Goal: Information Seeking & Learning: Find specific page/section

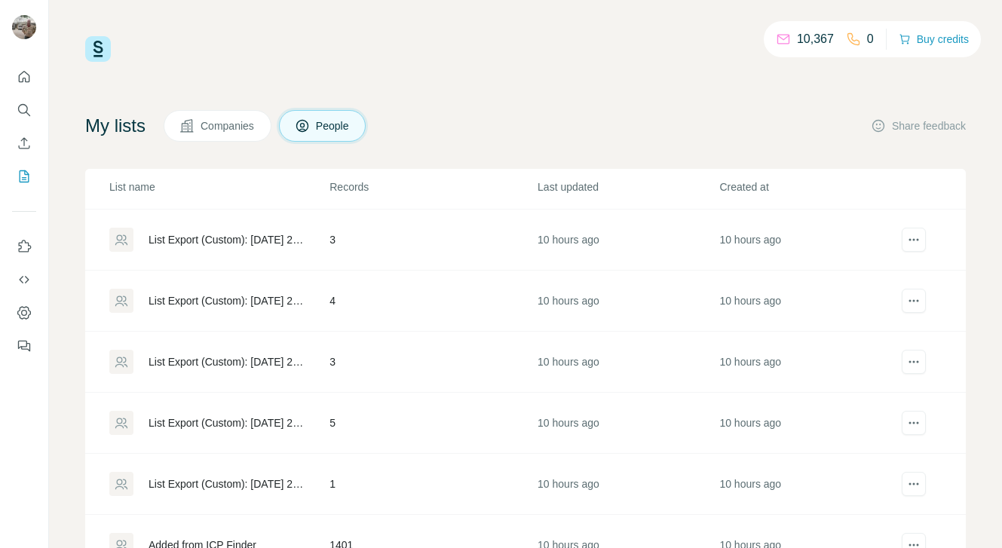
scroll to position [64, 0]
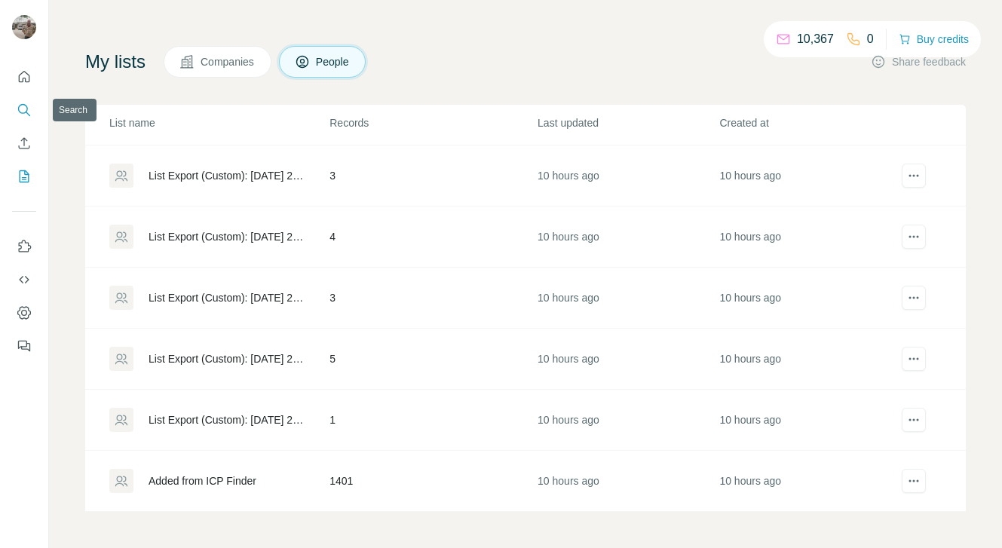
click at [26, 107] on icon "Search" at bounding box center [24, 110] width 15 height 15
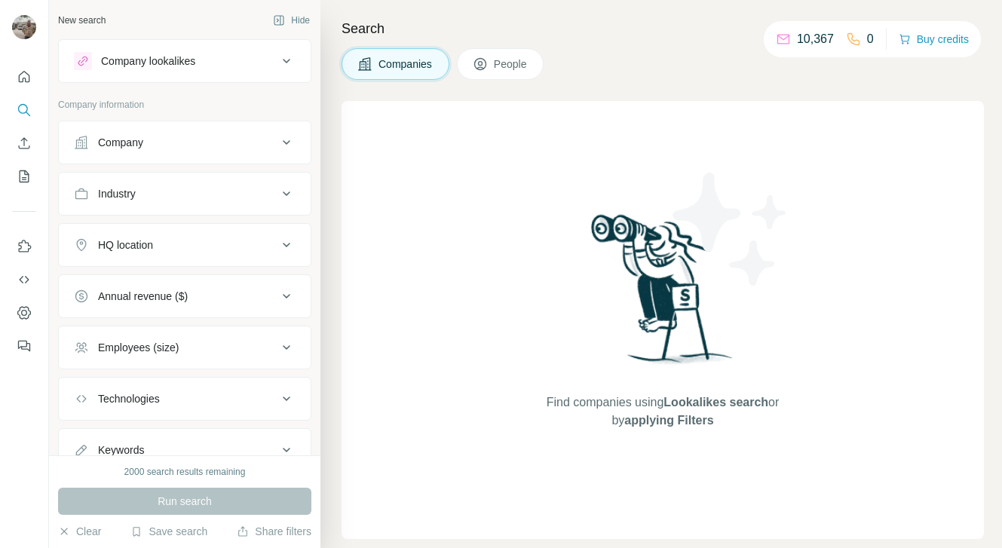
click at [168, 137] on div "Company" at bounding box center [176, 142] width 204 height 15
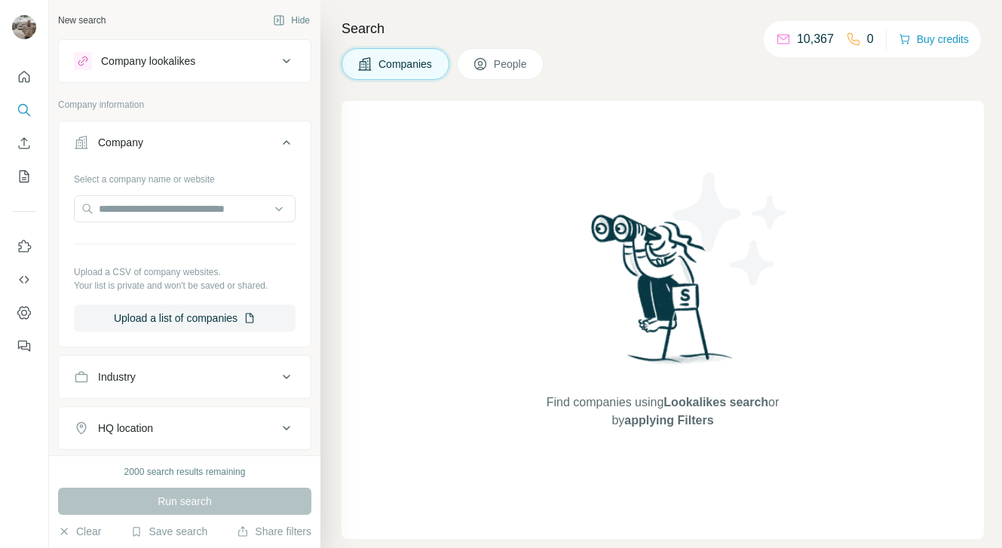
click at [499, 59] on span "People" at bounding box center [511, 64] width 35 height 15
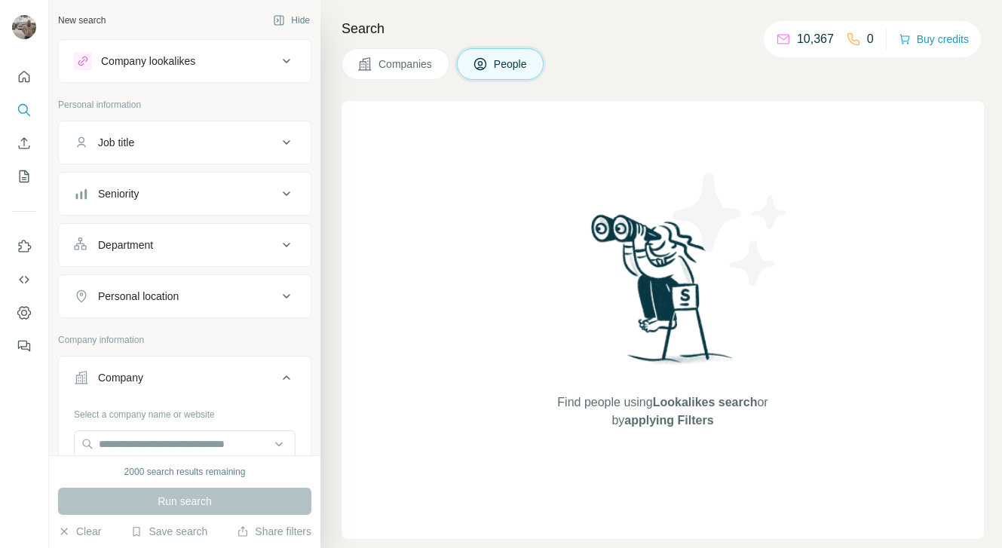
click at [182, 148] on div "Job title" at bounding box center [176, 142] width 204 height 15
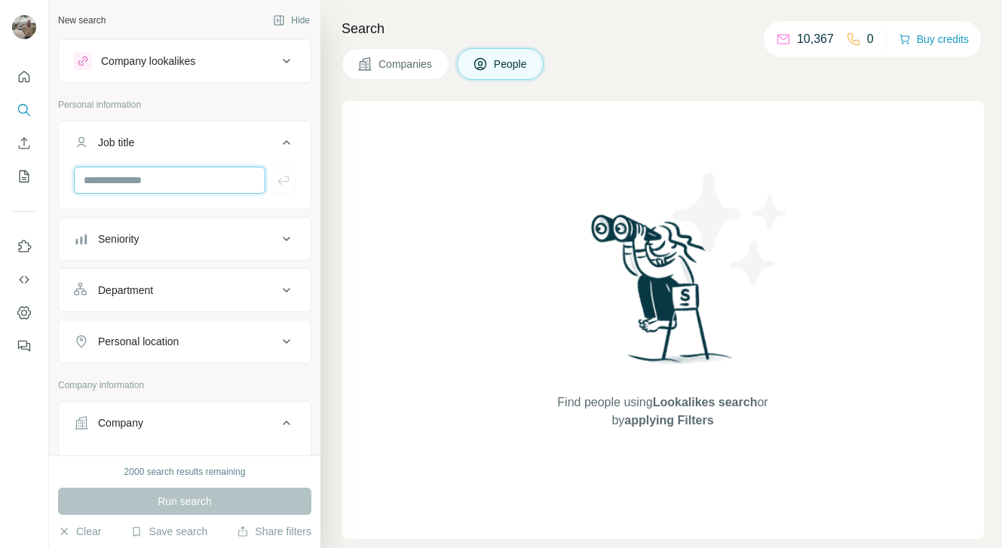
click at [142, 182] on input "text" at bounding box center [169, 180] width 191 height 27
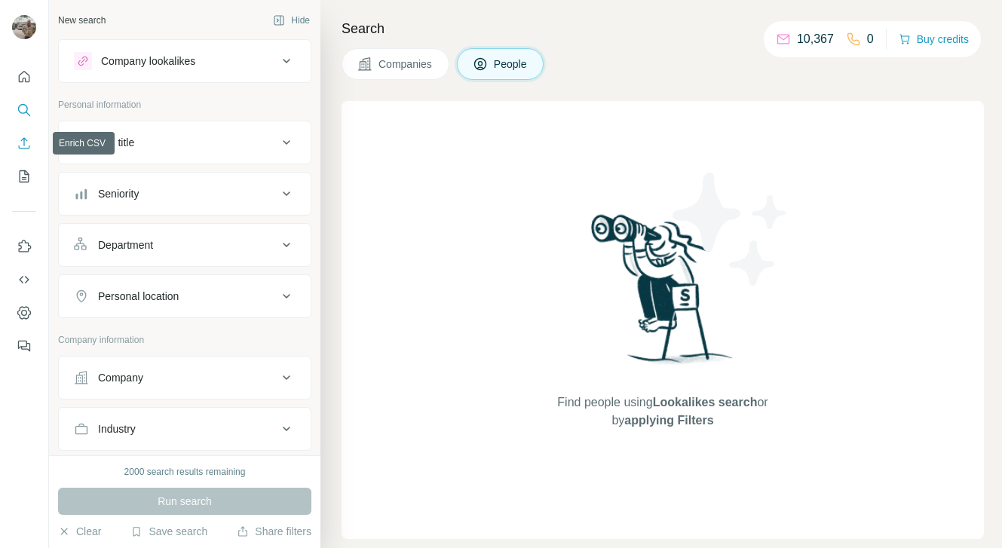
click at [23, 137] on icon "Enrich CSV" at bounding box center [24, 143] width 15 height 15
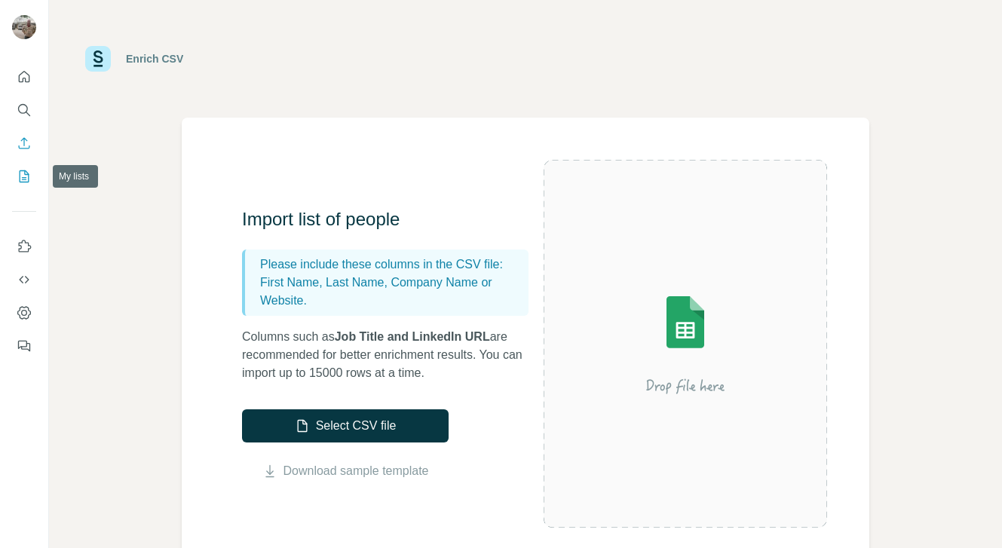
click at [23, 172] on icon "My lists" at bounding box center [24, 176] width 15 height 15
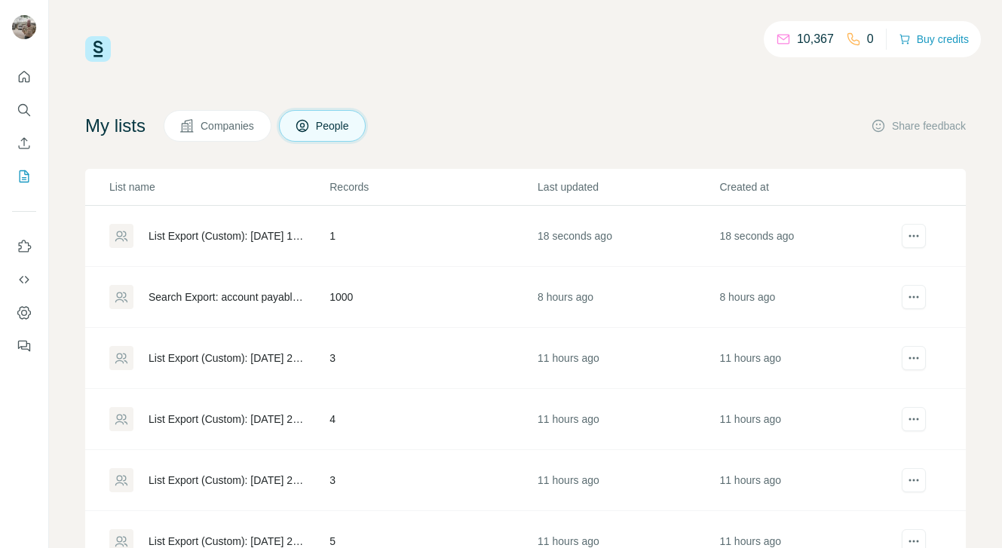
click at [331, 301] on td "1000" at bounding box center [433, 297] width 208 height 61
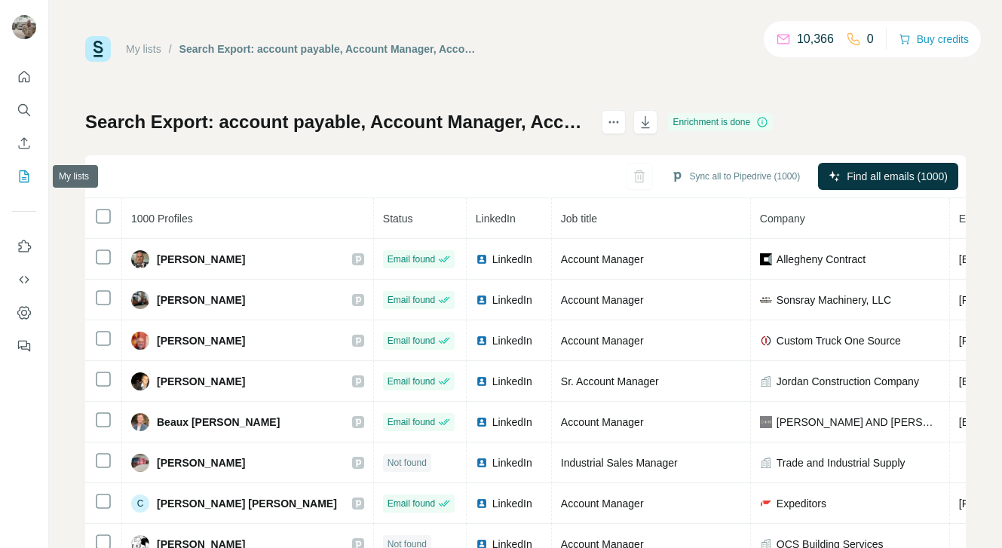
click at [24, 175] on icon "My lists" at bounding box center [24, 176] width 15 height 15
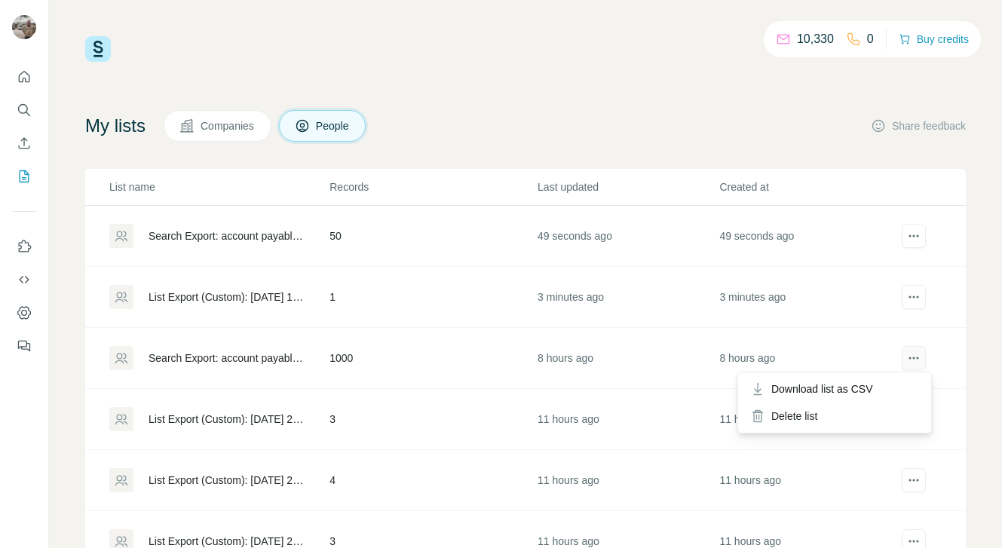
click at [906, 354] on icon "actions" at bounding box center [913, 357] width 15 height 15
click at [906, 357] on icon "actions" at bounding box center [913, 357] width 15 height 15
click at [887, 382] on div "Download list as CSV" at bounding box center [834, 388] width 187 height 27
click at [18, 104] on icon "Search" at bounding box center [24, 110] width 15 height 15
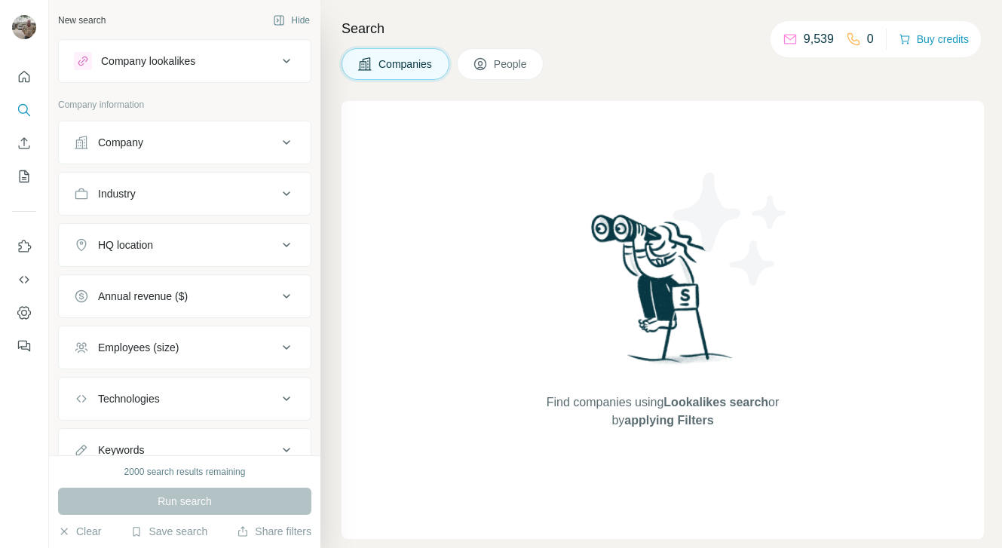
click at [498, 63] on span "People" at bounding box center [511, 64] width 35 height 15
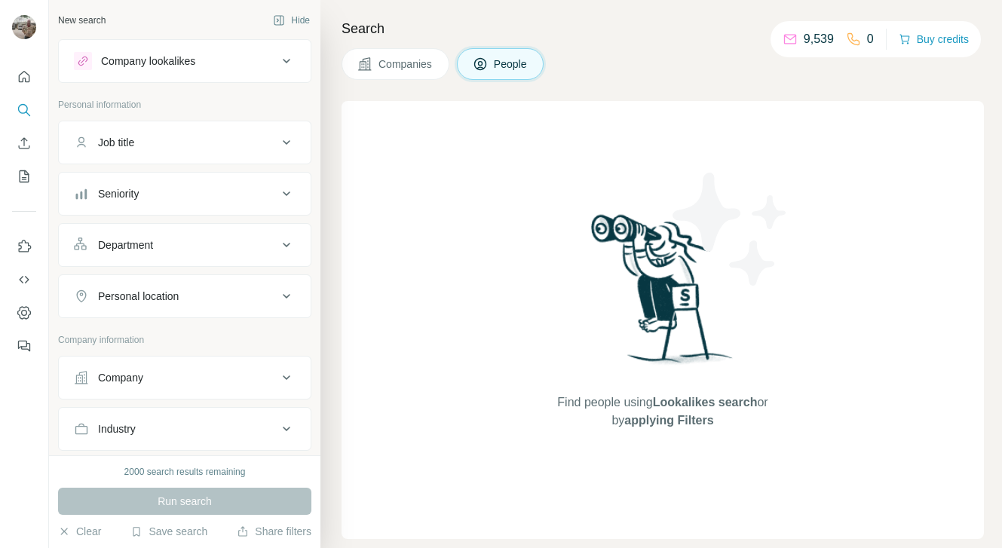
click at [162, 148] on div "Job title" at bounding box center [176, 142] width 204 height 15
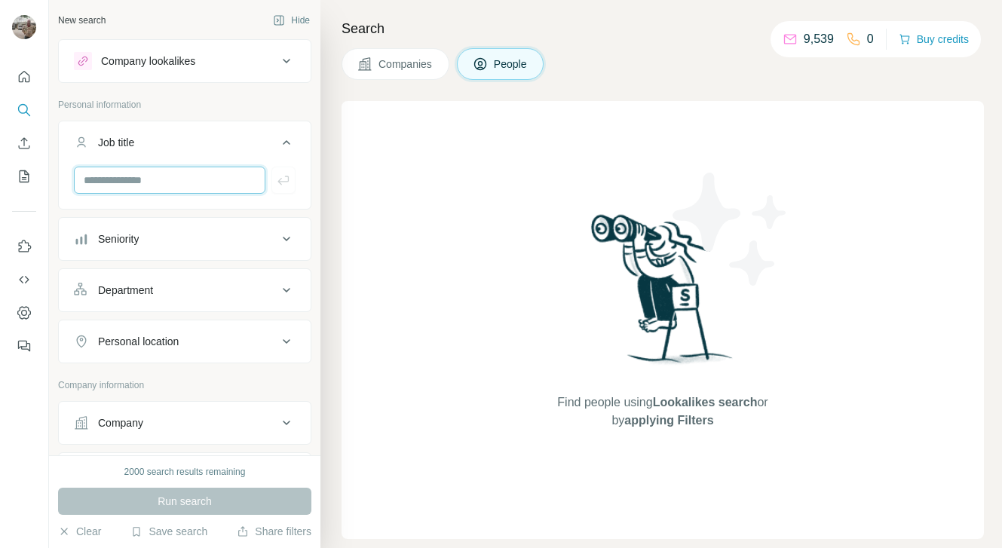
click at [136, 184] on input "text" at bounding box center [169, 180] width 191 height 27
type input "**********"
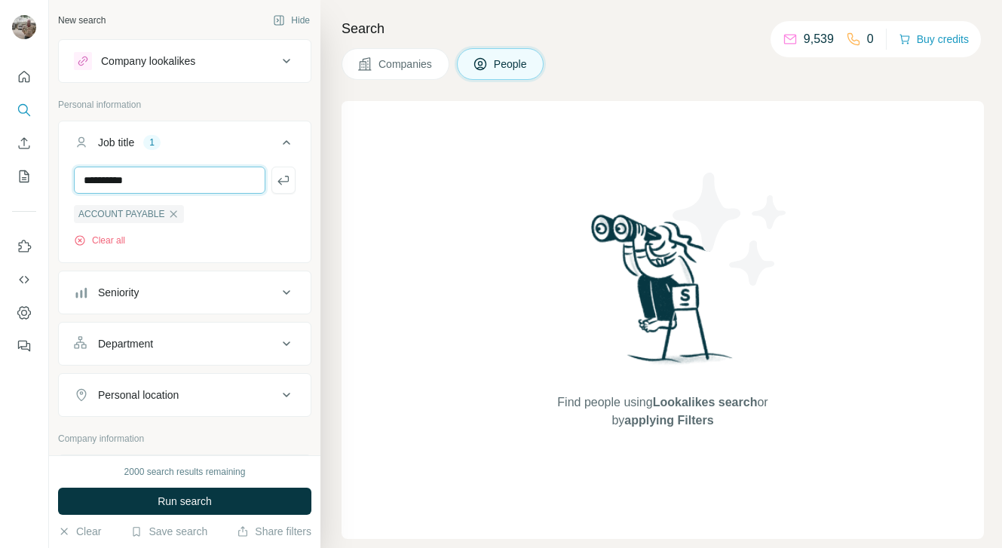
type input "**********"
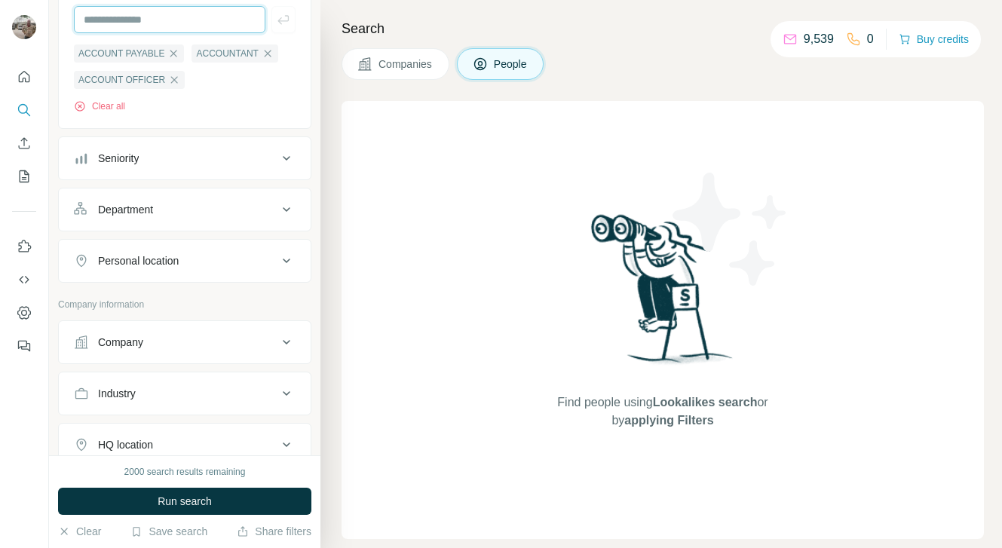
scroll to position [173, 0]
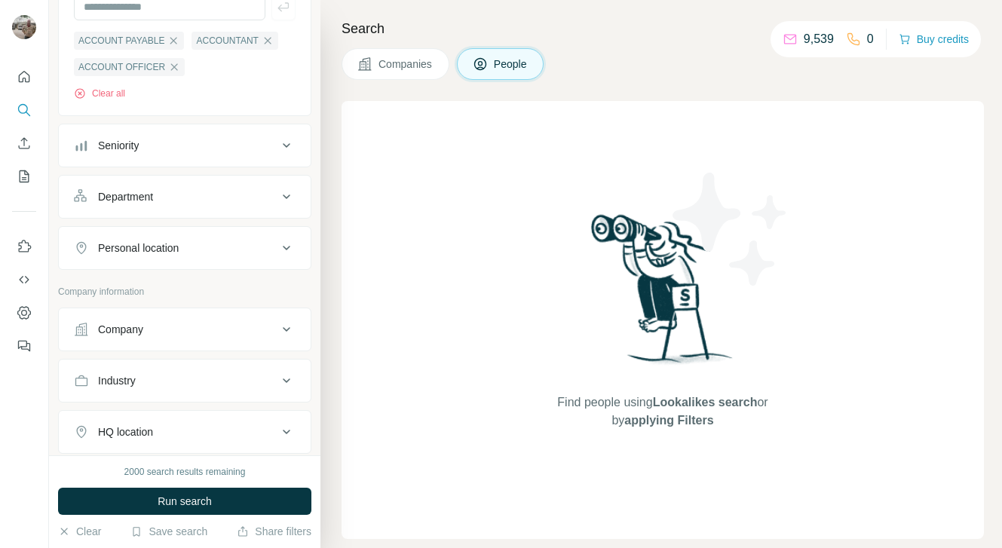
click at [152, 243] on div "Personal location" at bounding box center [138, 247] width 81 height 15
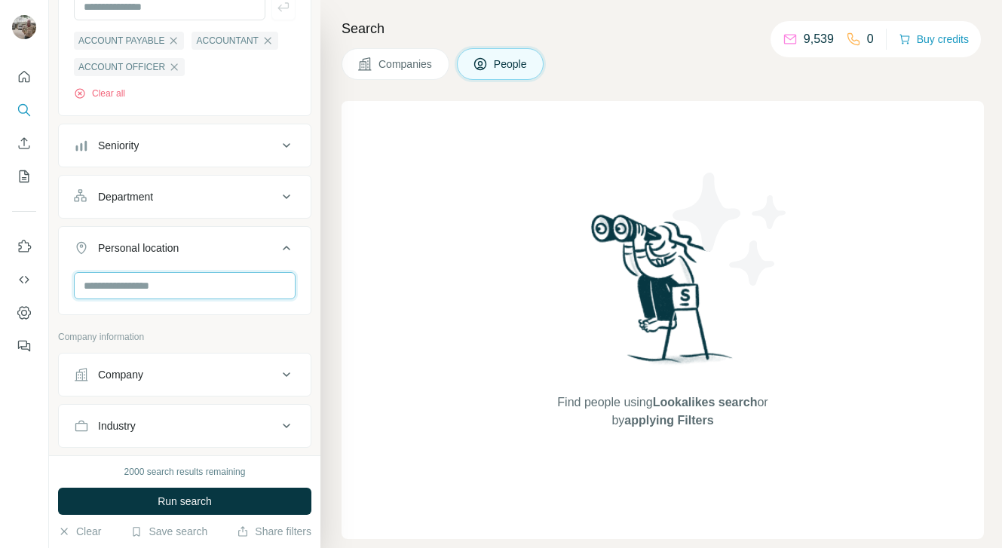
click at [139, 286] on input "text" at bounding box center [185, 285] width 222 height 27
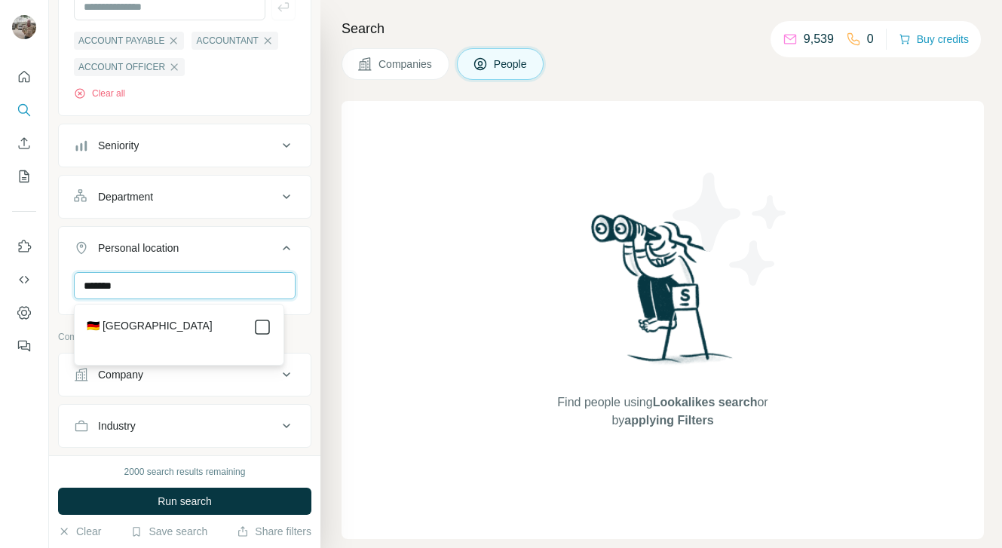
type input "*******"
click at [200, 292] on input "*******" at bounding box center [185, 285] width 222 height 27
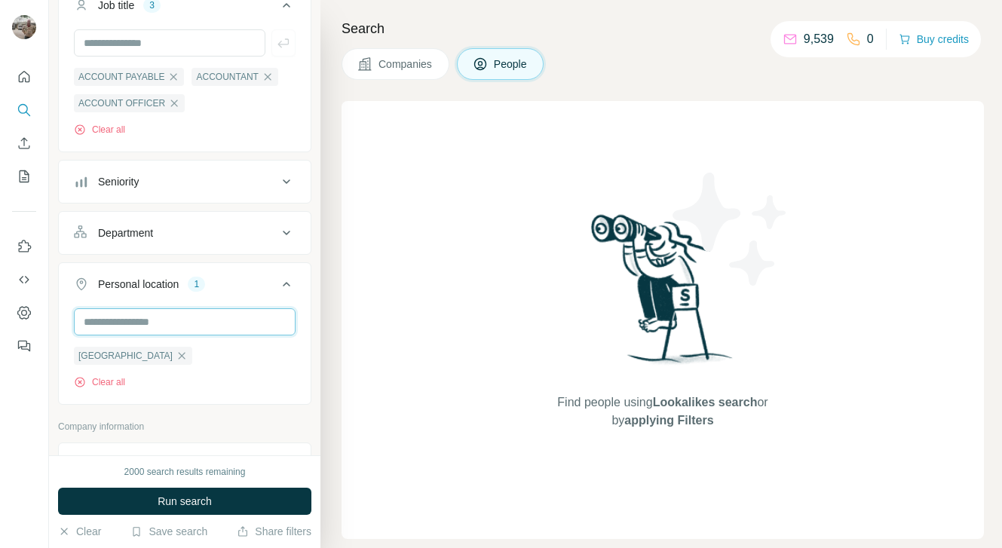
scroll to position [139, 0]
type input "*"
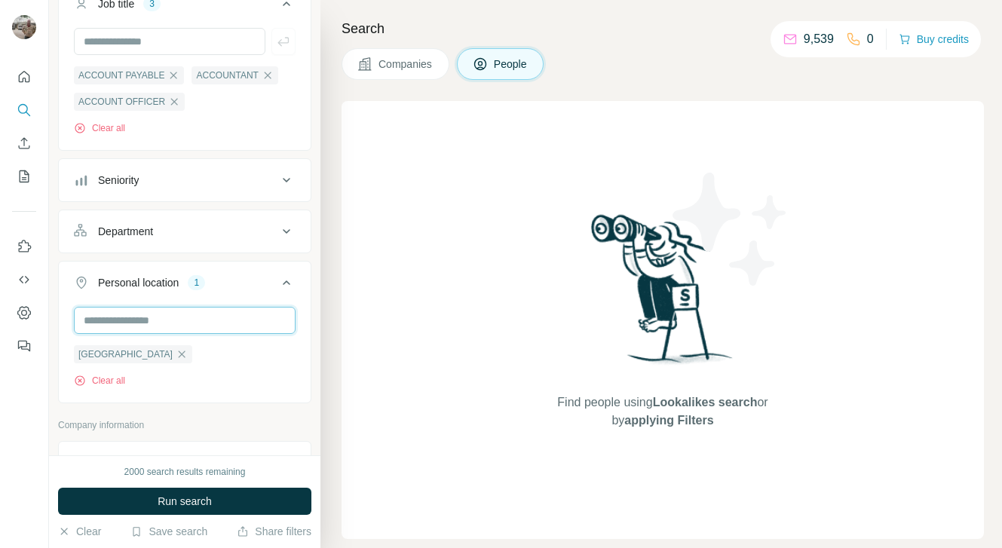
type input "*"
click at [118, 318] on input "text" at bounding box center [185, 320] width 222 height 27
type input "***"
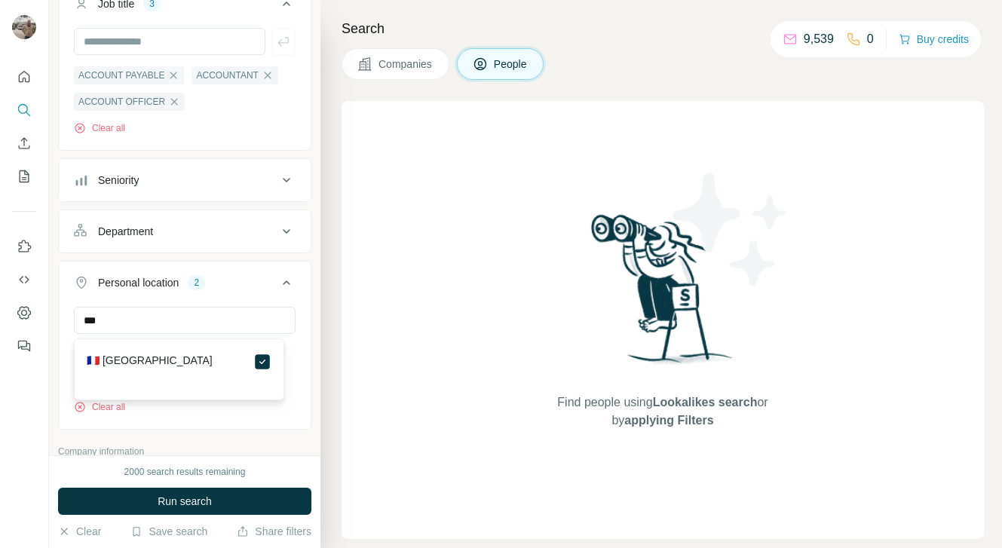
click at [378, 302] on div "Find people using Lookalikes search or by applying Filters" at bounding box center [662, 320] width 642 height 438
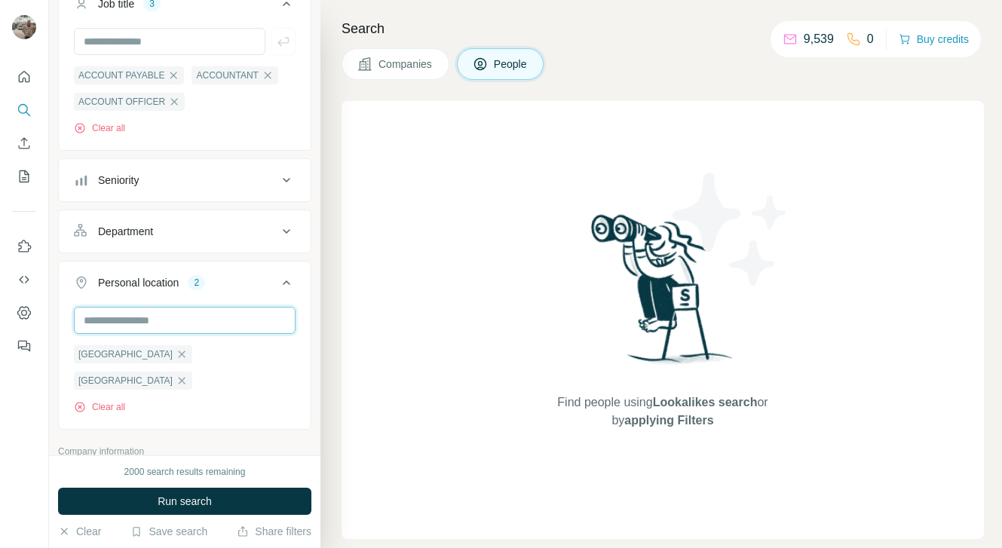
click at [133, 320] on input "text" at bounding box center [185, 320] width 222 height 27
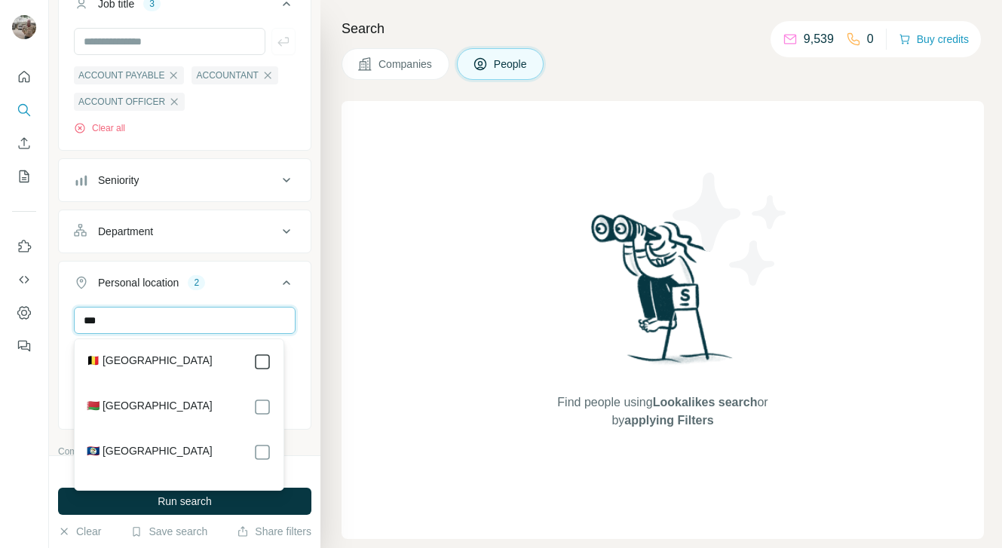
type input "***"
click at [332, 346] on div "Search Companies People Find people using Lookalikes search or by applying Filt…" at bounding box center [660, 274] width 681 height 548
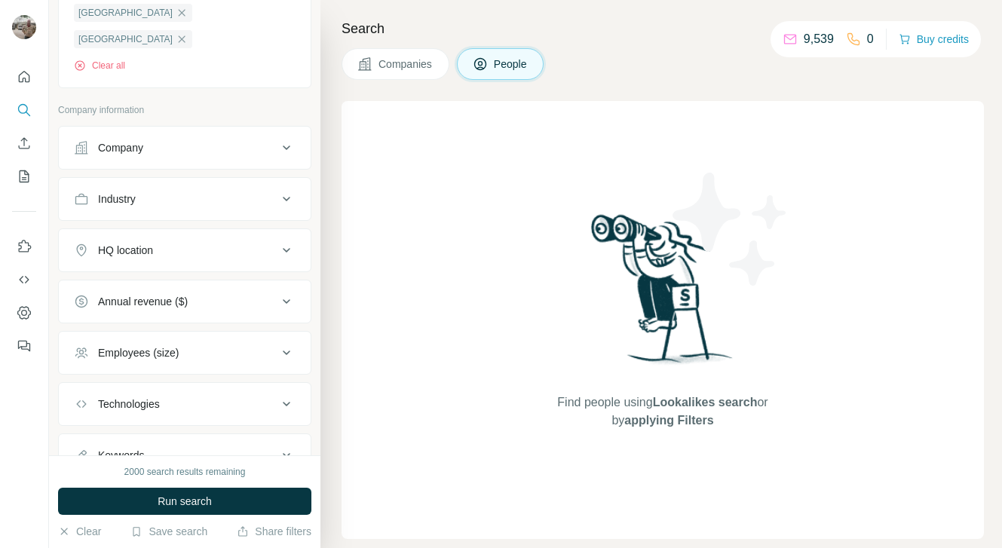
scroll to position [508, 0]
click at [191, 190] on div "Industry" at bounding box center [176, 197] width 204 height 15
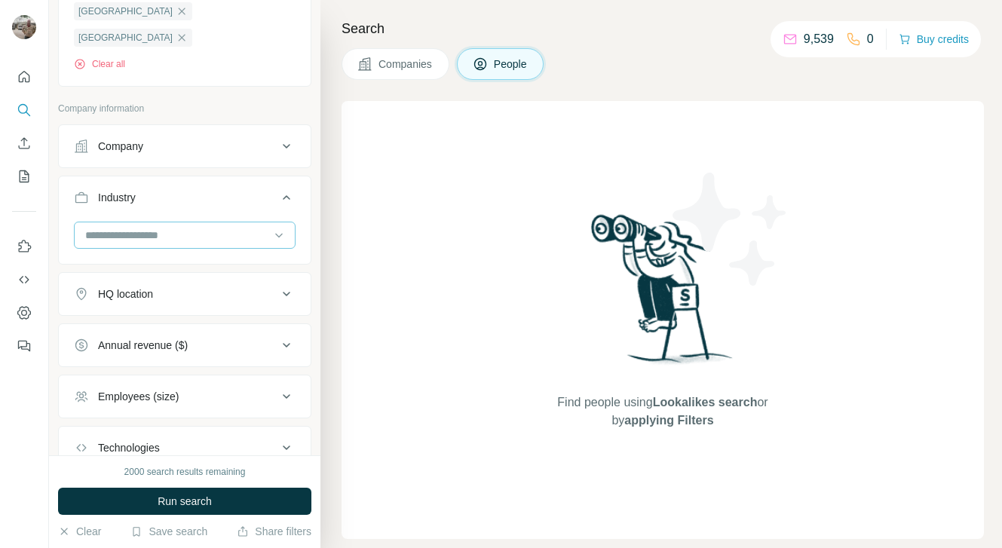
click at [158, 227] on input at bounding box center [177, 235] width 186 height 17
type input "*****"
click at [145, 209] on div "Construction" at bounding box center [179, 218] width 203 height 27
click at [129, 227] on input at bounding box center [177, 235] width 186 height 17
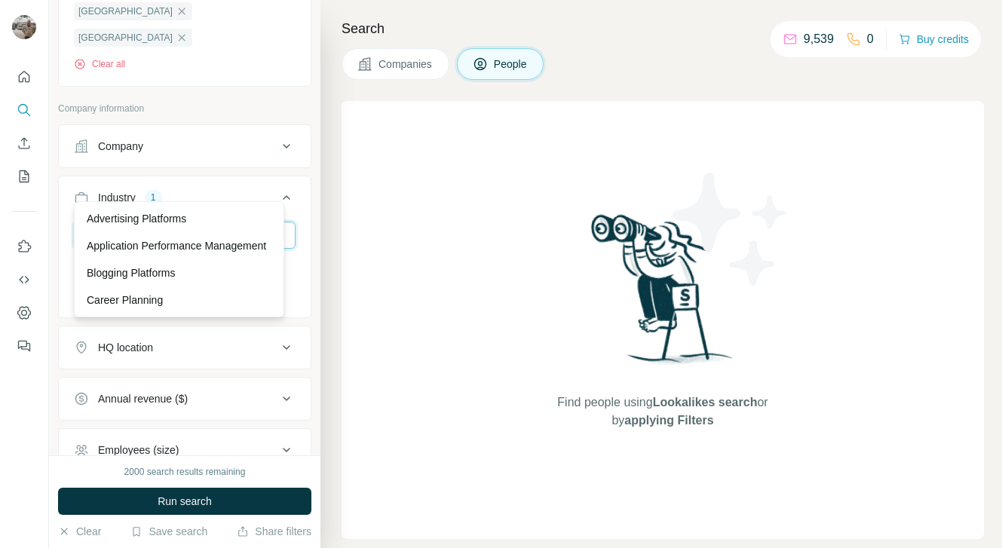
type input "*"
click at [110, 227] on input at bounding box center [177, 235] width 186 height 17
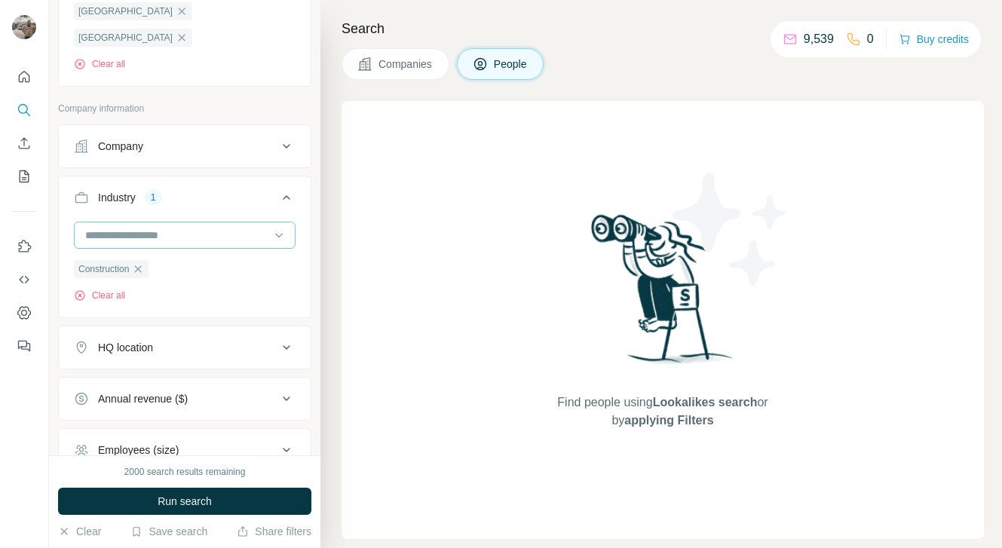
click at [118, 227] on input at bounding box center [177, 235] width 186 height 17
type input "****"
click at [117, 225] on p "Logistics" at bounding box center [107, 218] width 41 height 15
click at [118, 227] on input at bounding box center [177, 235] width 186 height 17
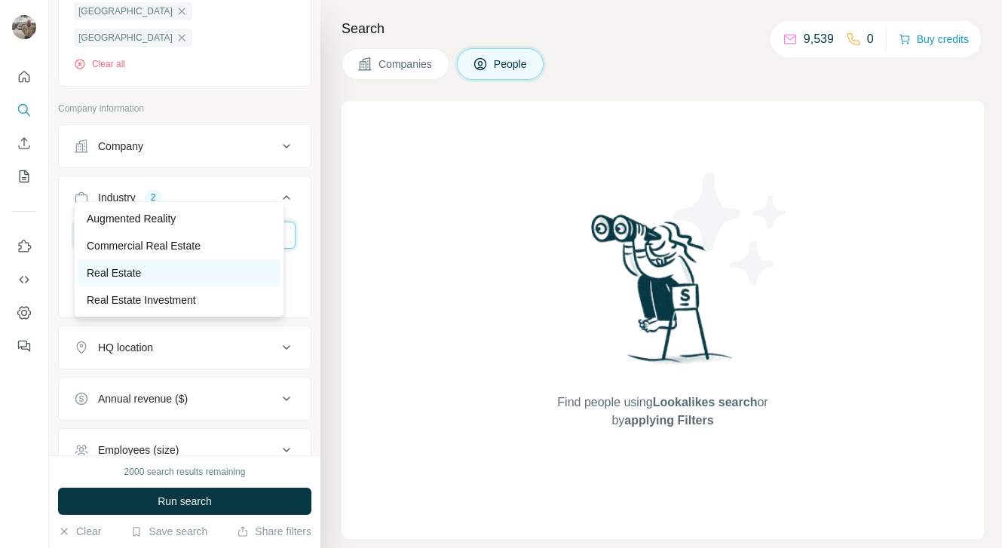
type input "****"
click at [114, 274] on p "Real Estate" at bounding box center [114, 272] width 54 height 15
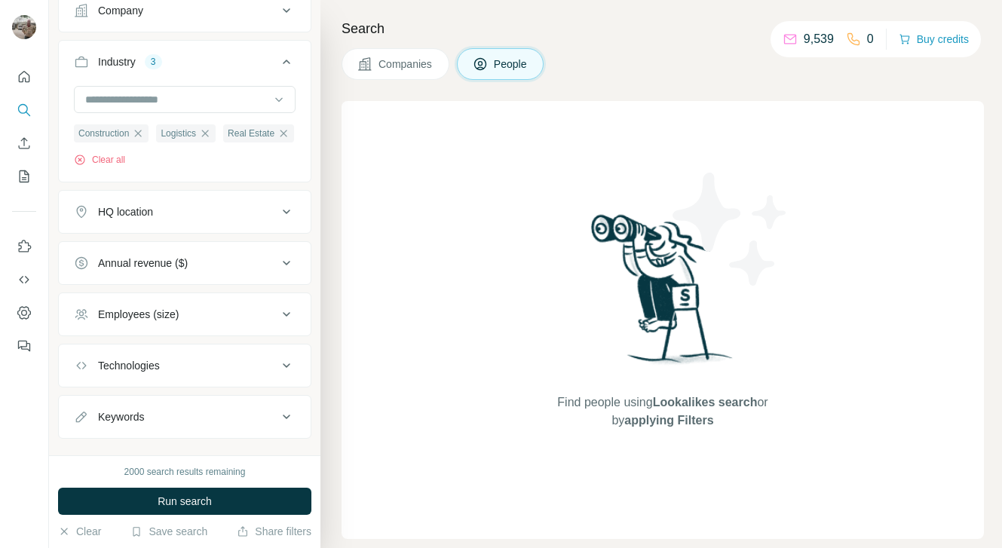
scroll to position [644, 0]
click at [164, 504] on span "Run search" at bounding box center [185, 501] width 54 height 15
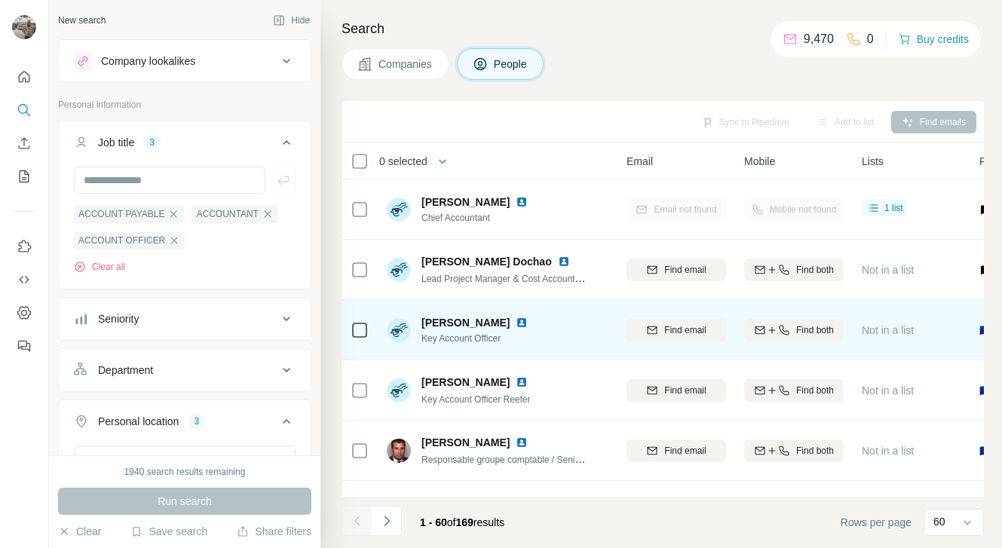
scroll to position [0, 0]
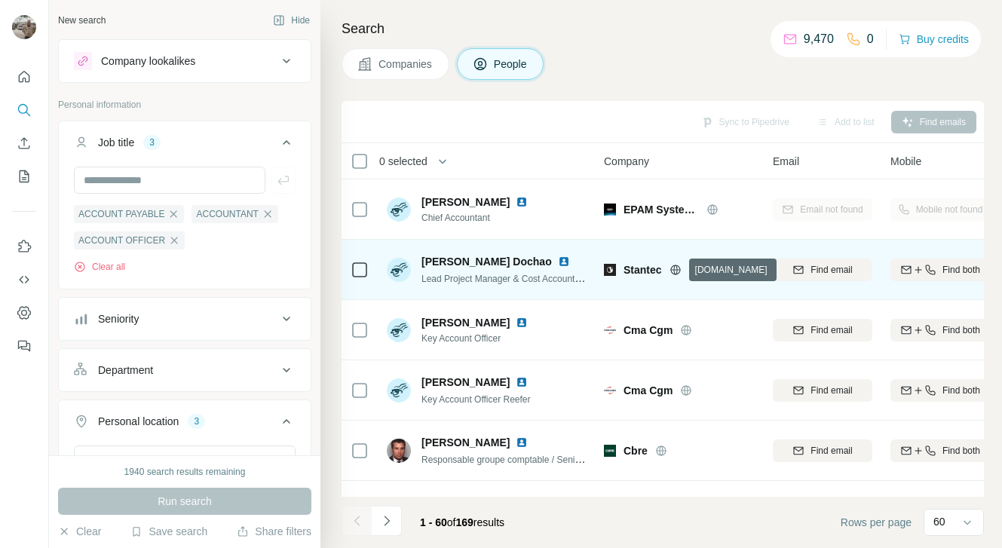
drag, startPoint x: 676, startPoint y: 268, endPoint x: 626, endPoint y: 297, distance: 58.1
click at [626, 304] on td "Cma Cgm" at bounding box center [679, 330] width 169 height 60
click at [618, 274] on div "Stantec" at bounding box center [679, 269] width 151 height 15
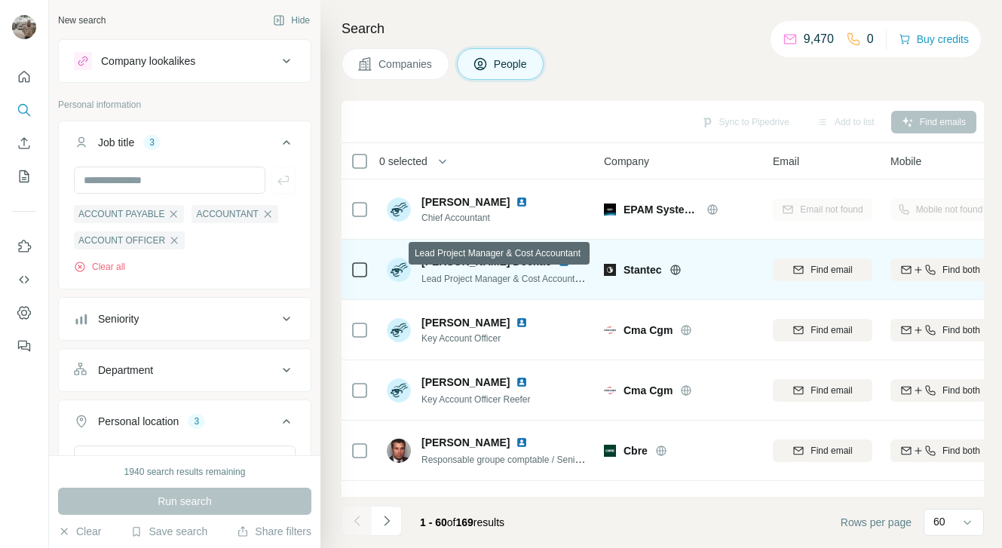
click at [474, 273] on span "Lead Project Manager & Cost Accountant" at bounding box center [504, 278] width 166 height 12
click at [469, 265] on span "[PERSON_NAME] Dochao" at bounding box center [486, 261] width 130 height 15
click at [558, 260] on img at bounding box center [564, 262] width 12 height 12
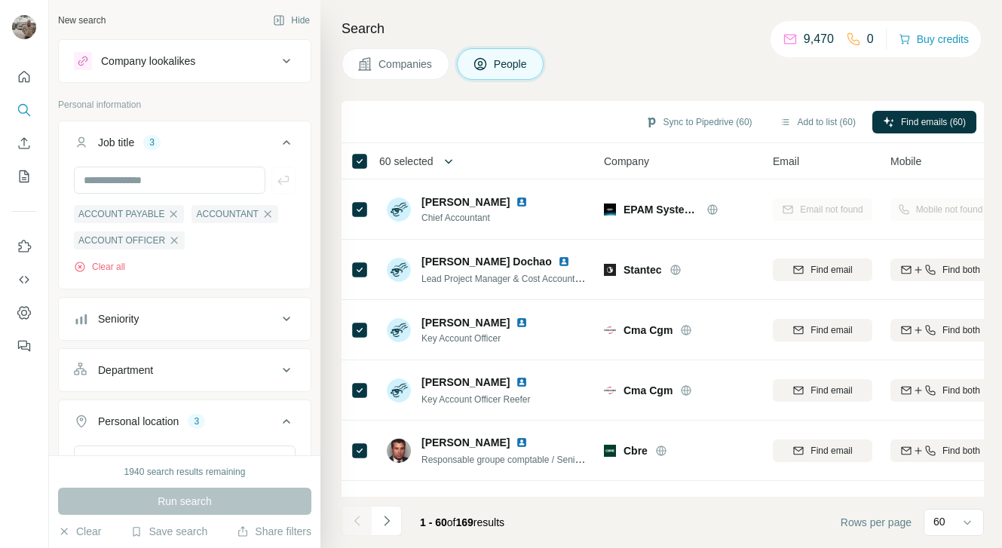
click at [451, 164] on icon "button" at bounding box center [448, 161] width 15 height 15
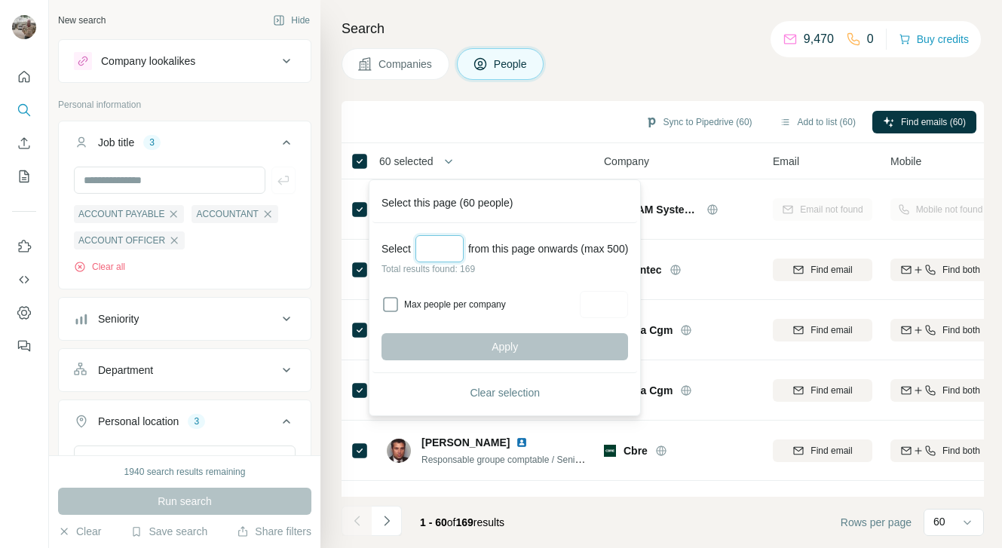
click at [435, 243] on input "Select a number (up to 500)" at bounding box center [439, 248] width 48 height 27
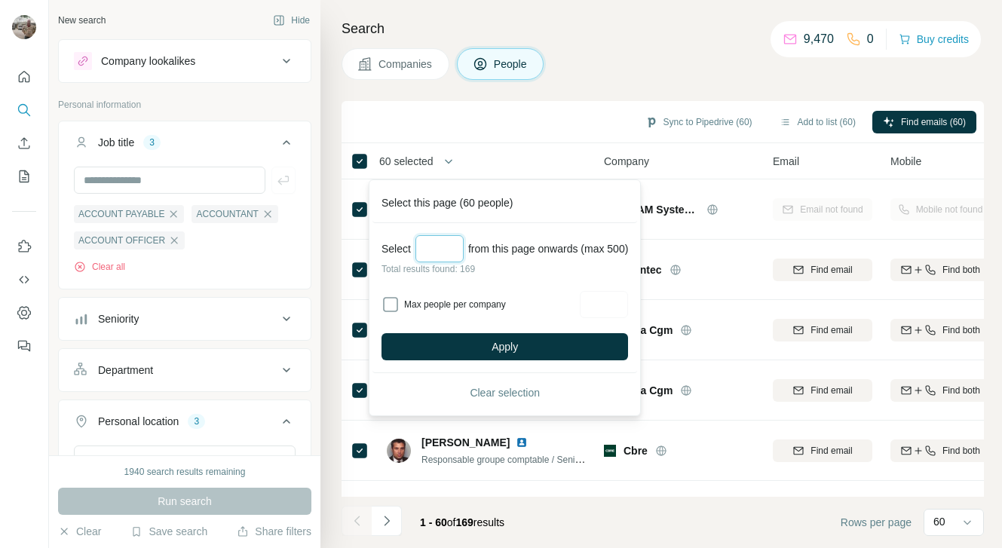
type input "*"
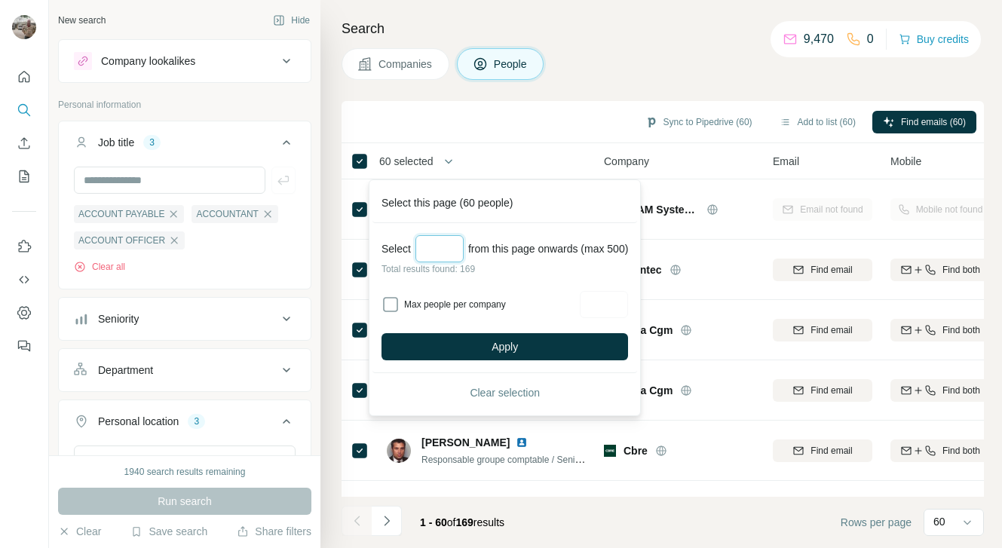
type input "*"
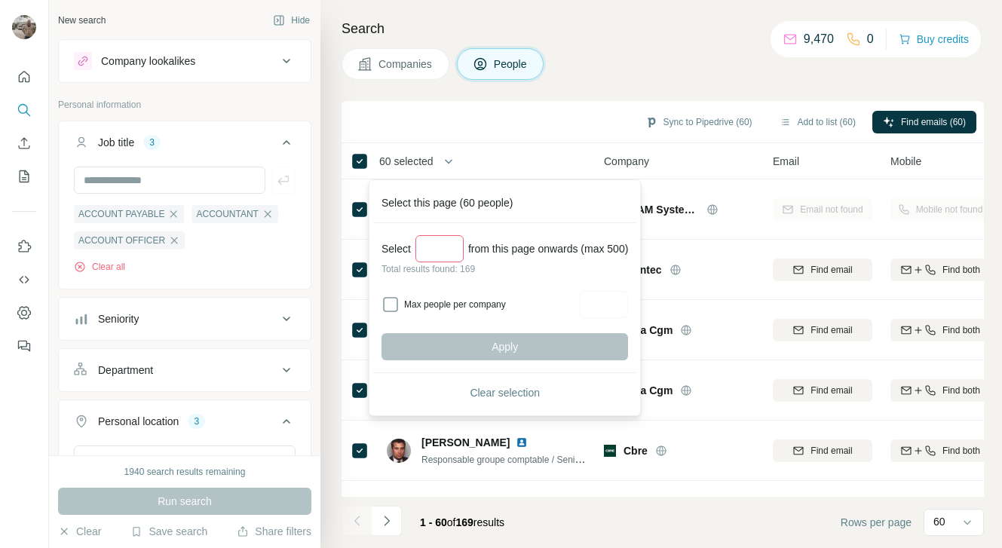
type input "*"
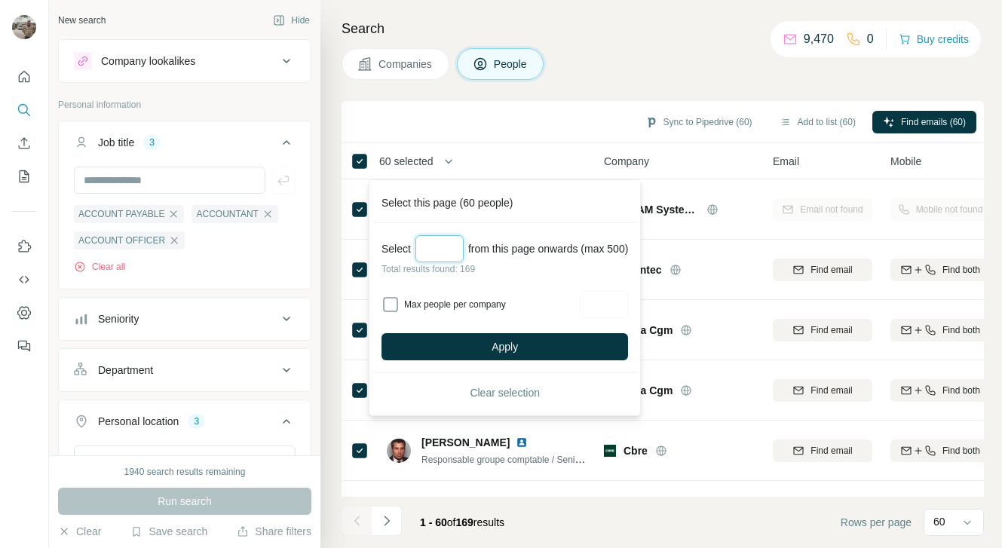
type input "*"
type input "***"
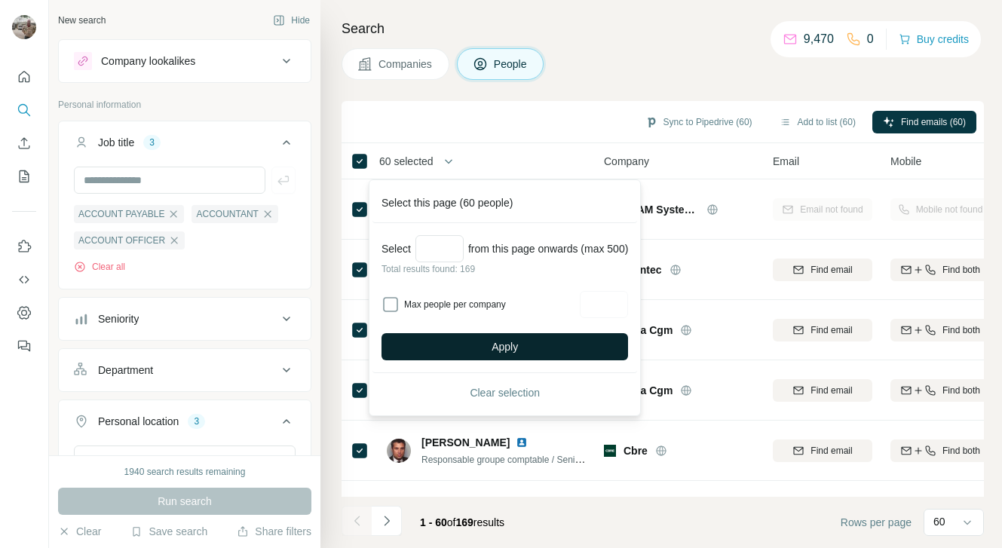
click at [518, 341] on span "Apply" at bounding box center [504, 346] width 26 height 15
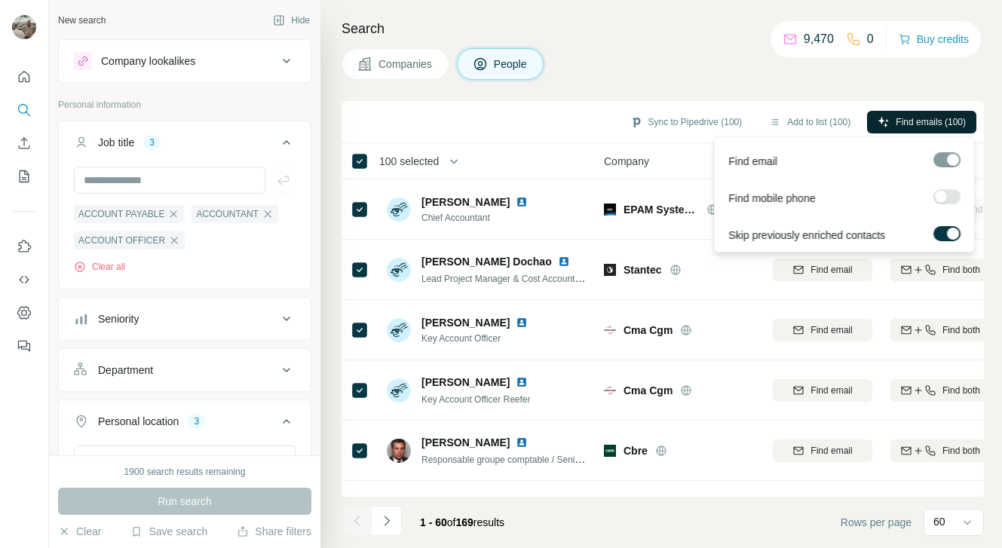
click at [903, 123] on span "Find emails (100)" at bounding box center [930, 122] width 70 height 14
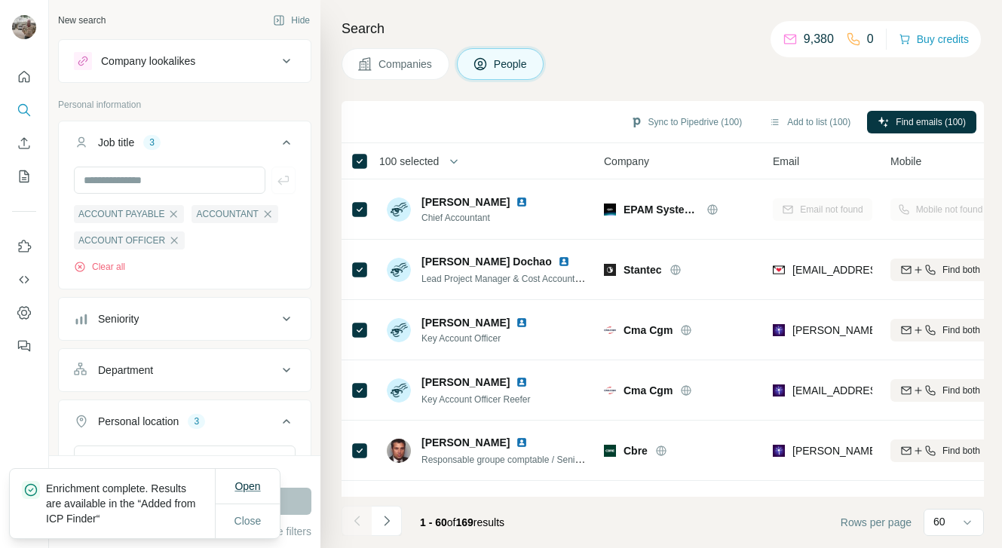
click at [240, 488] on span "Open" at bounding box center [247, 486] width 26 height 12
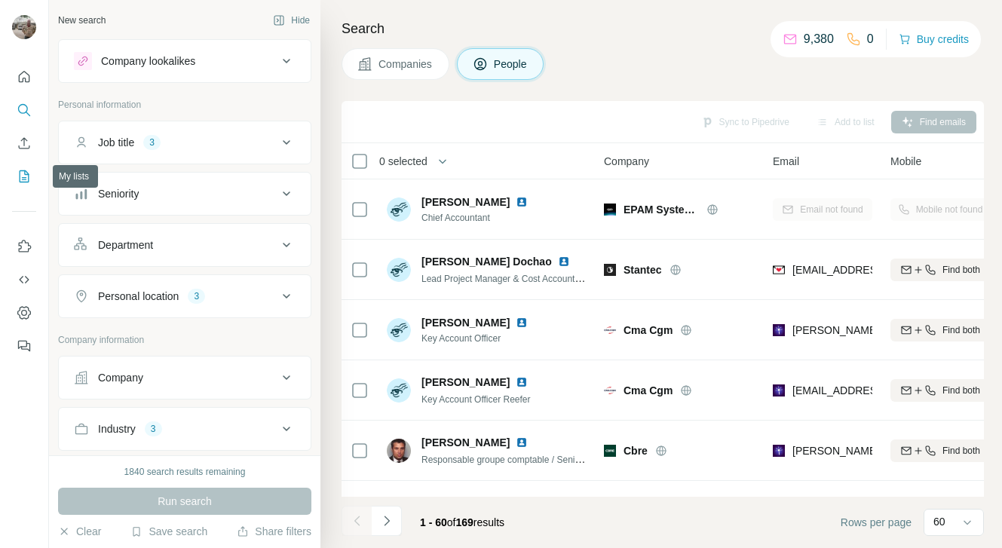
click at [21, 173] on icon "My lists" at bounding box center [24, 176] width 15 height 15
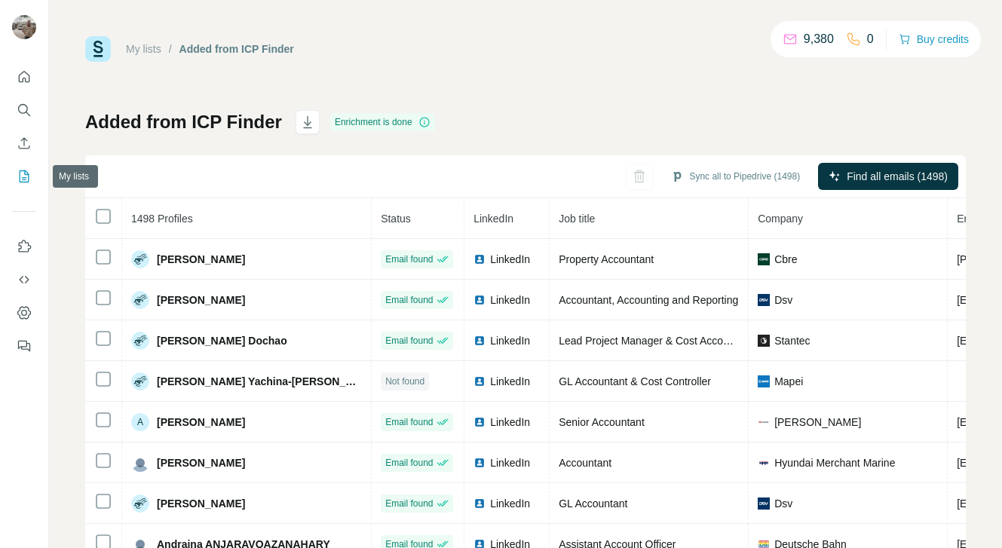
click at [23, 175] on icon "My lists" at bounding box center [24, 176] width 15 height 15
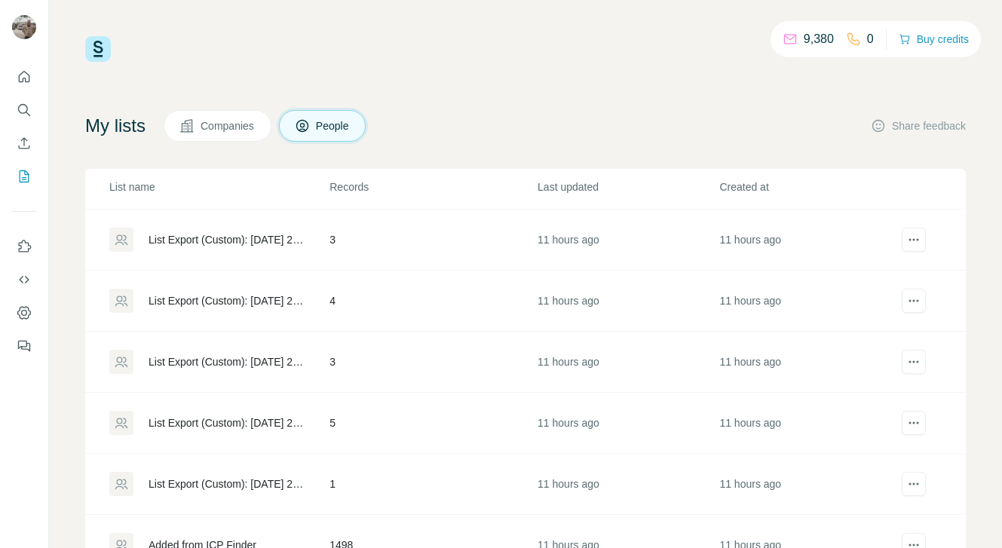
scroll to position [64, 0]
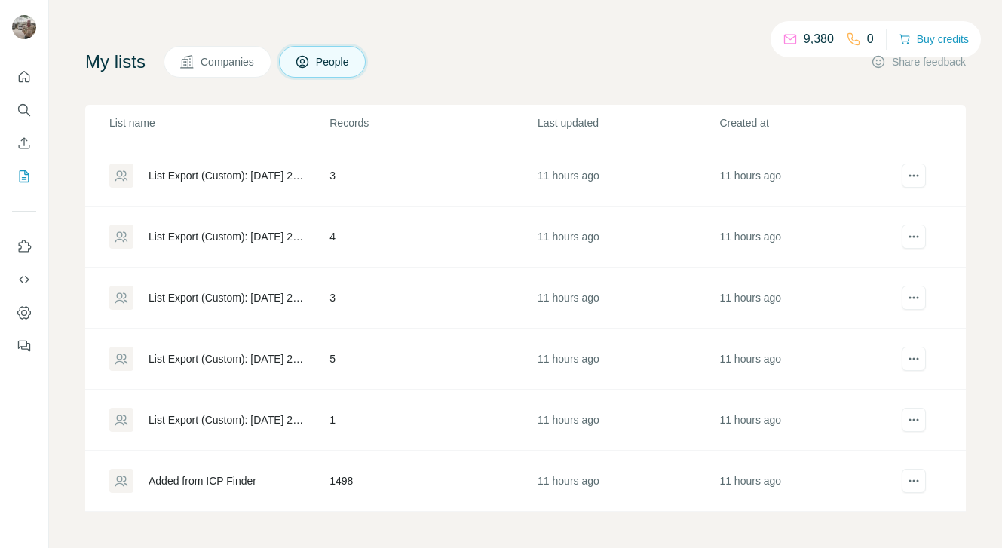
click at [330, 481] on td "1498" at bounding box center [433, 481] width 208 height 61
